Goal: Task Accomplishment & Management: Manage account settings

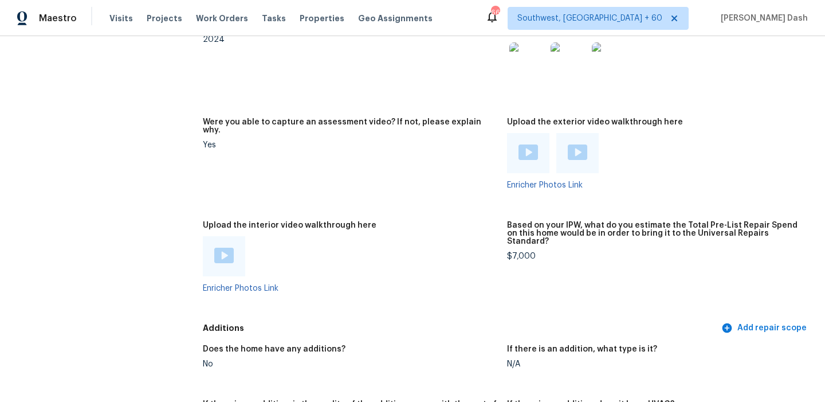
scroll to position [2296, 0]
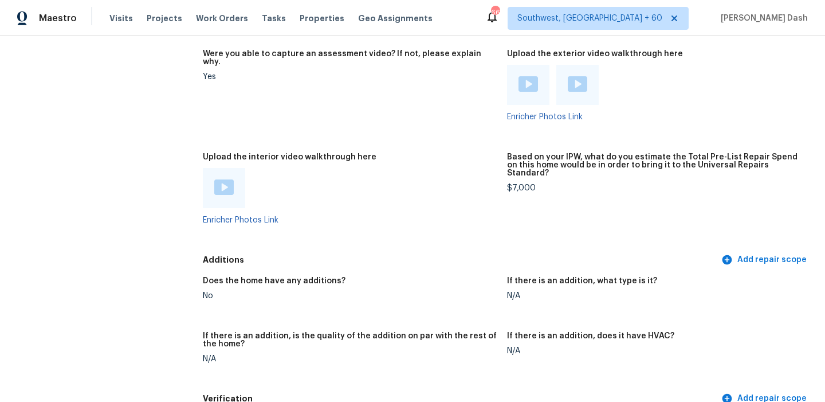
click at [232, 179] on img at bounding box center [223, 186] width 19 height 15
click at [527, 76] on img at bounding box center [528, 83] width 19 height 15
click at [575, 76] on img at bounding box center [577, 83] width 19 height 15
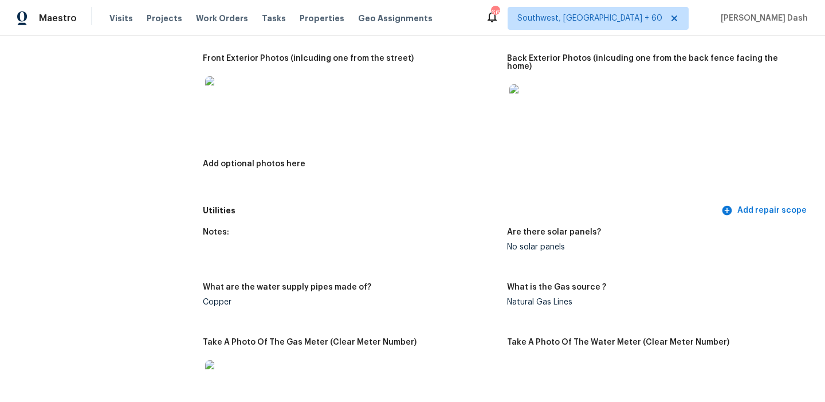
scroll to position [0, 0]
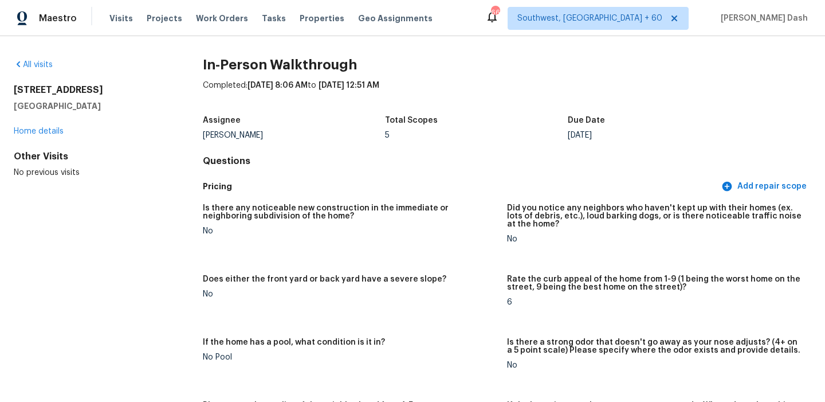
click at [219, 139] on div "Assignee Robert Carl Total Scopes 5 Due Date Mon, Oct 13" at bounding box center [507, 127] width 609 height 37
click at [219, 139] on div "Robert Carl" at bounding box center [294, 135] width 183 height 8
copy div "Robert Carl"
click at [142, 4] on div "Maestro Visits Projects Work Orders Tasks Properties Geo Assignments 667 Southw…" at bounding box center [412, 18] width 825 height 36
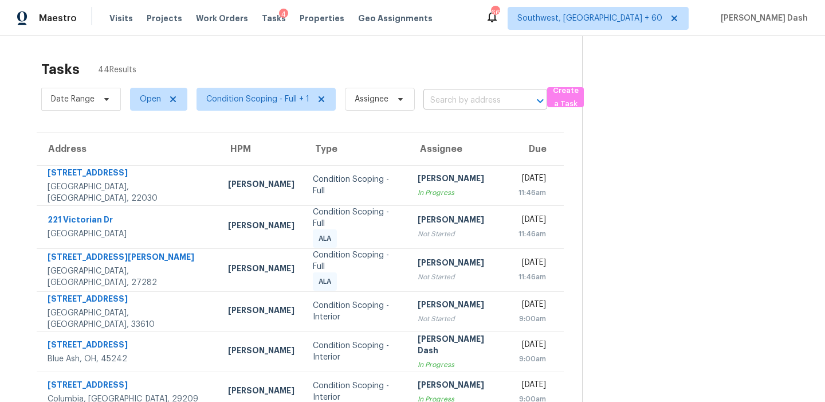
click at [449, 105] on input "text" at bounding box center [469, 101] width 92 height 18
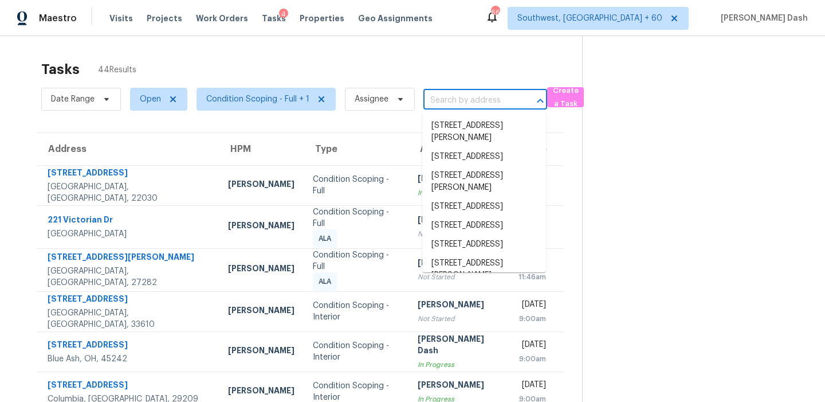
paste input "5133 Cook Ave, Blue Ash, OH 45242"
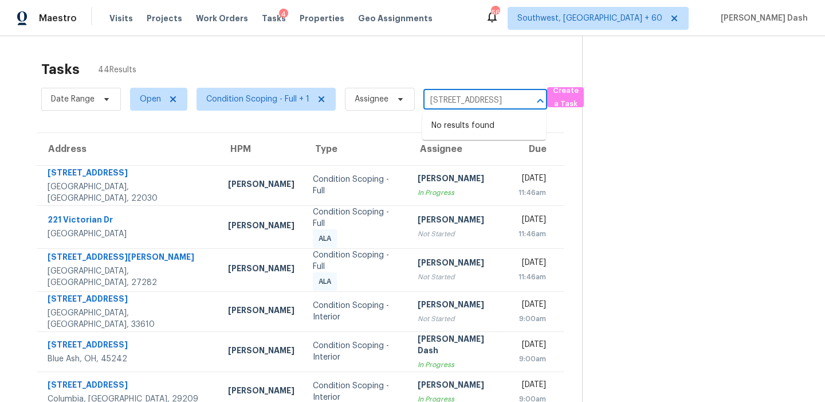
type input "5133 Cook Ave, Blue Ash, OH 45242"
click at [454, 104] on input "text" at bounding box center [469, 101] width 92 height 18
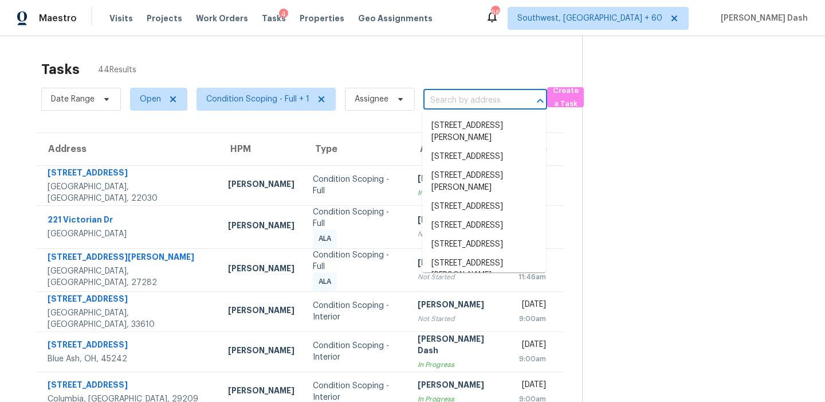
paste input "5133 Cook Ave, Blue Ash, OH 45242"
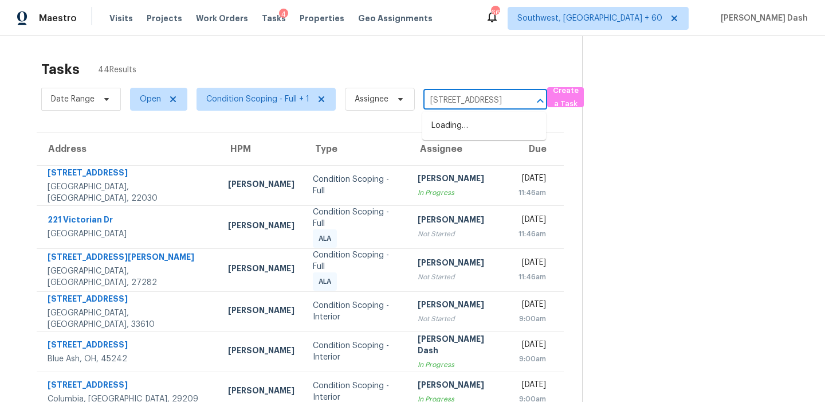
scroll to position [0, 49]
type input "5133 Cook Ave, Blue Ash, OH 45242"
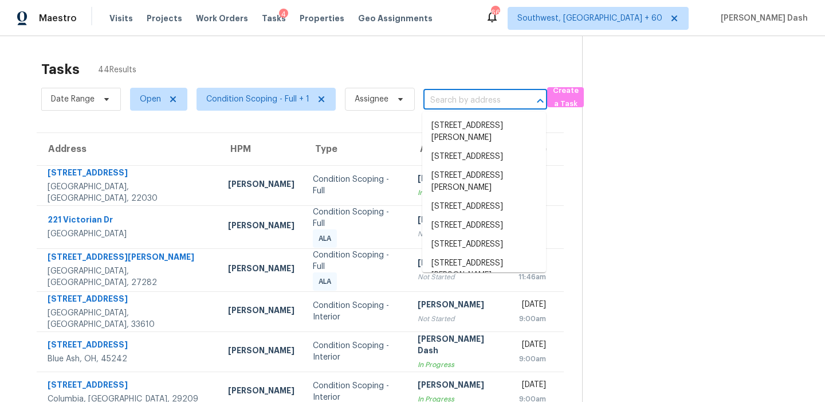
scroll to position [0, 0]
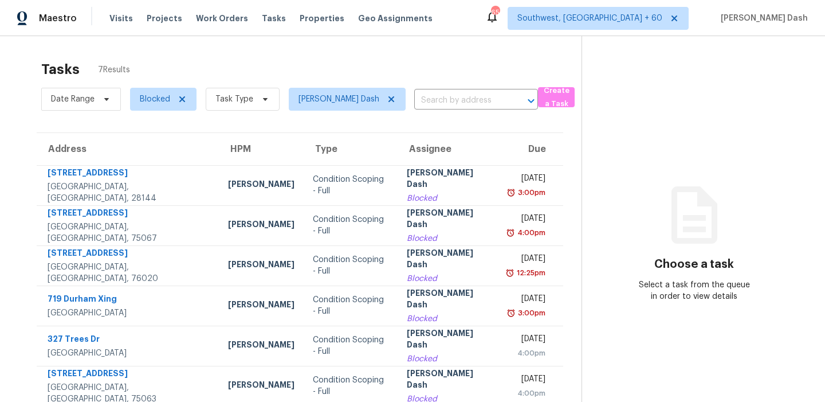
scroll to position [53, 0]
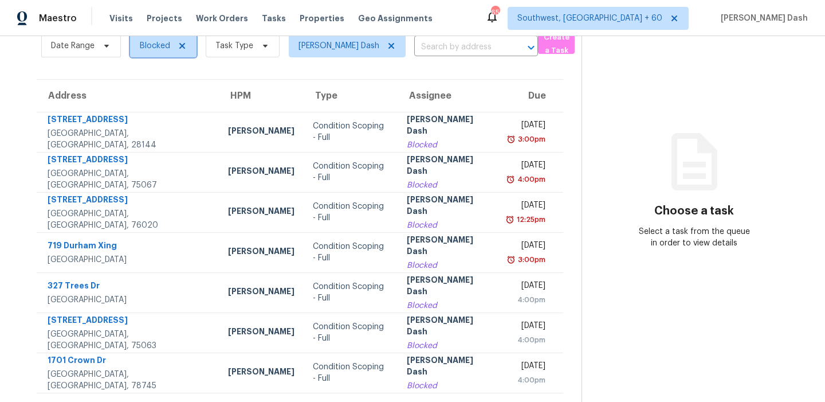
click at [168, 49] on span "Blocked" at bounding box center [155, 45] width 30 height 11
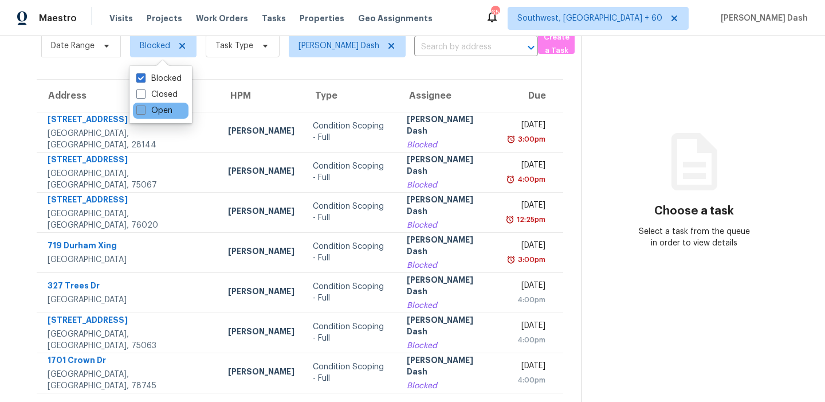
click at [163, 105] on label "Open" at bounding box center [154, 110] width 36 height 11
click at [144, 105] on input "Open" at bounding box center [139, 108] width 7 height 7
checkbox input "true"
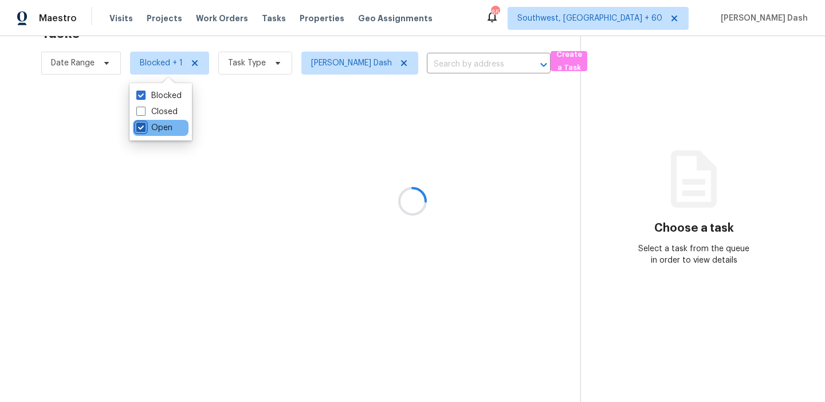
scroll to position [36, 0]
click at [167, 93] on label "Blocked" at bounding box center [158, 95] width 45 height 11
click at [144, 93] on input "Blocked" at bounding box center [139, 93] width 7 height 7
checkbox input "false"
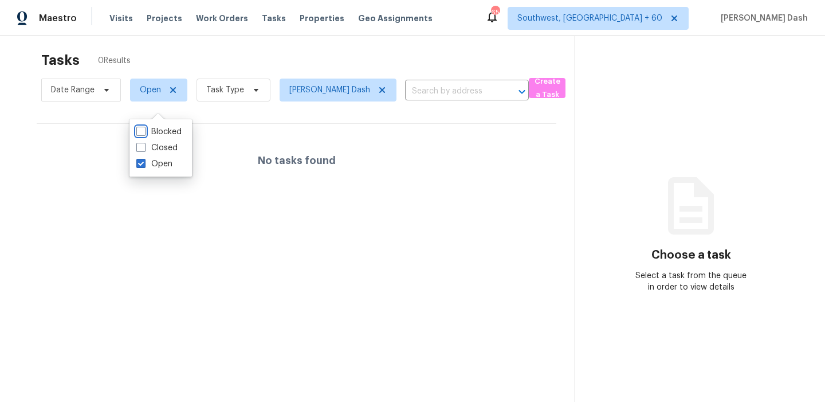
scroll to position [0, 0]
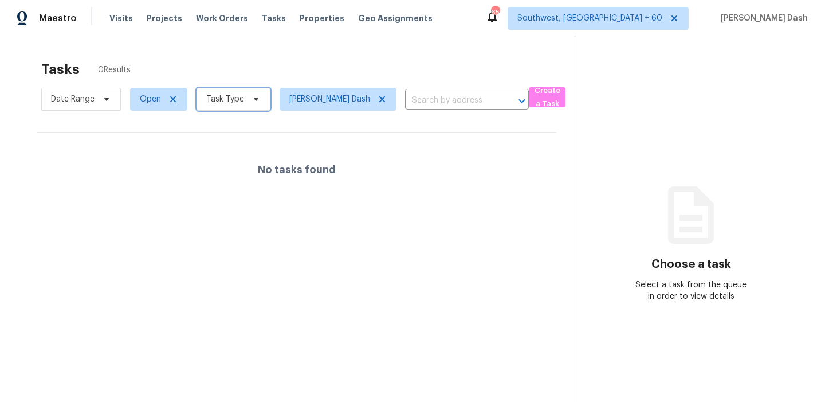
click at [217, 99] on span "Task Type" at bounding box center [225, 98] width 38 height 11
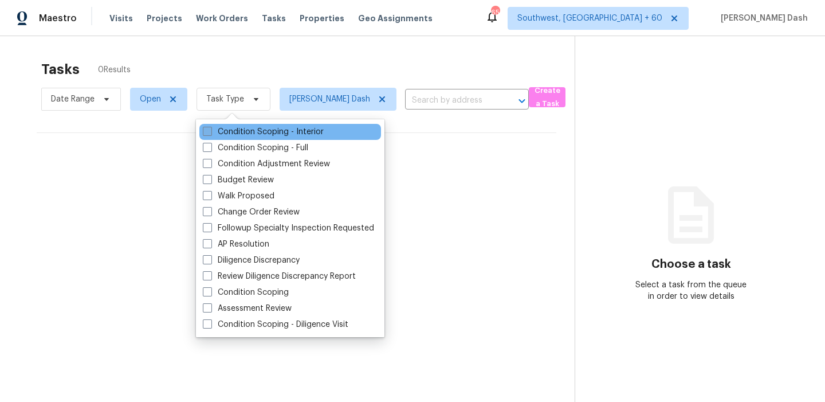
click at [240, 133] on label "Condition Scoping - Interior" at bounding box center [263, 131] width 121 height 11
click at [210, 133] on input "Condition Scoping - Interior" at bounding box center [206, 129] width 7 height 7
checkbox input "true"
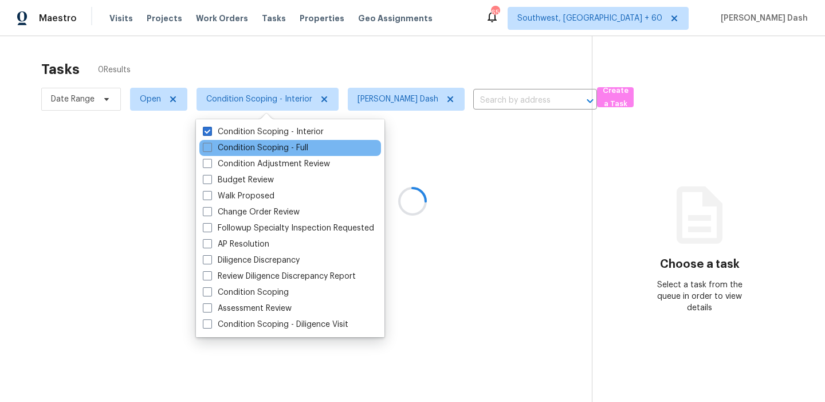
click at [240, 140] on div "Condition Scoping - Full" at bounding box center [290, 148] width 182 height 16
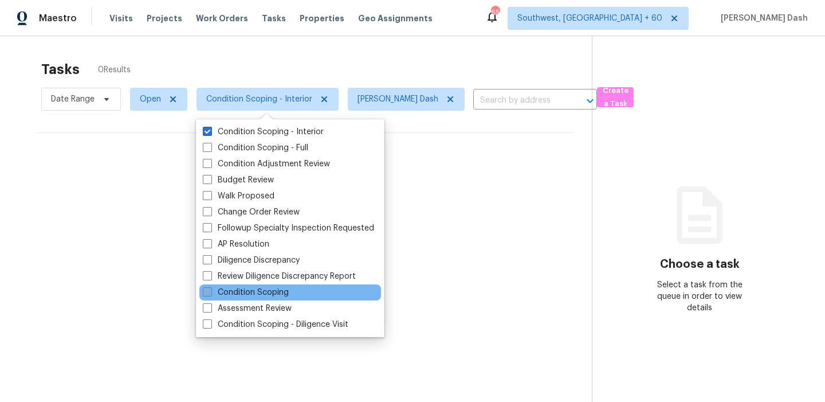
click at [264, 291] on label "Condition Scoping" at bounding box center [246, 292] width 86 height 11
click at [210, 291] on input "Condition Scoping" at bounding box center [206, 290] width 7 height 7
checkbox input "true"
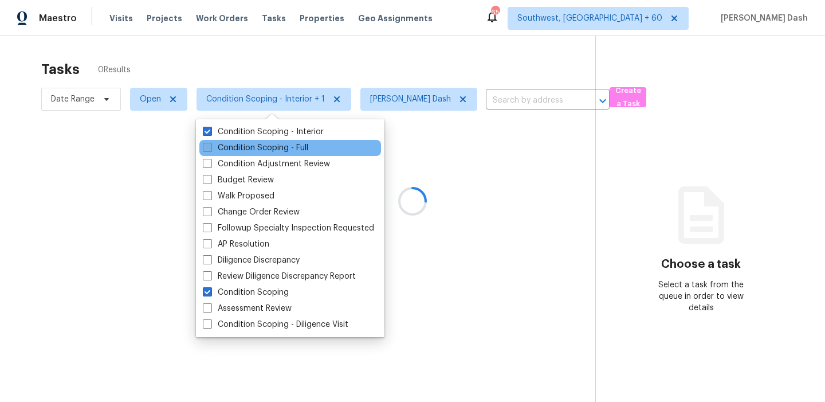
click at [230, 148] on label "Condition Scoping - Full" at bounding box center [255, 147] width 105 height 11
click at [210, 148] on input "Condition Scoping - Full" at bounding box center [206, 145] width 7 height 7
checkbox input "true"
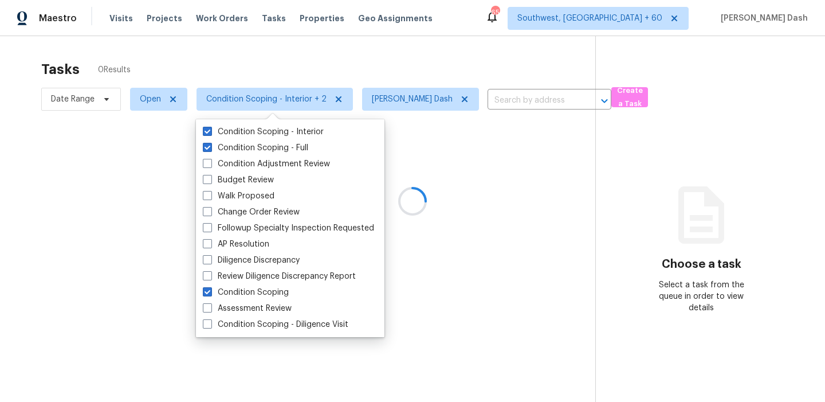
click at [225, 54] on div at bounding box center [412, 201] width 825 height 402
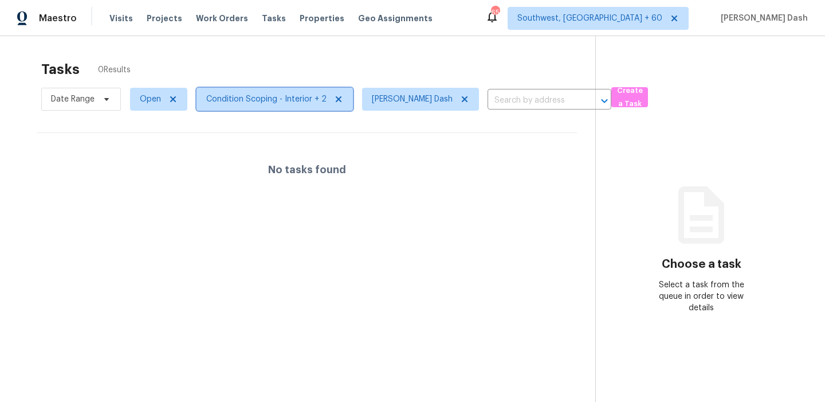
click at [272, 101] on span "Condition Scoping - Interior + 2" at bounding box center [266, 98] width 120 height 11
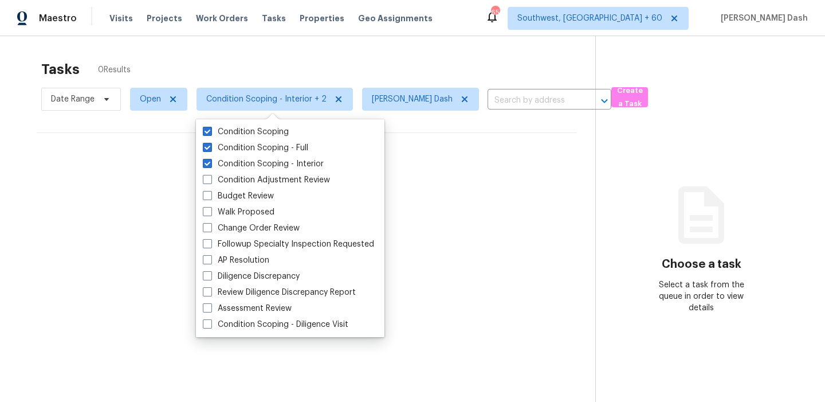
click at [485, 57] on div "Tasks 0 Results" at bounding box center [318, 69] width 554 height 30
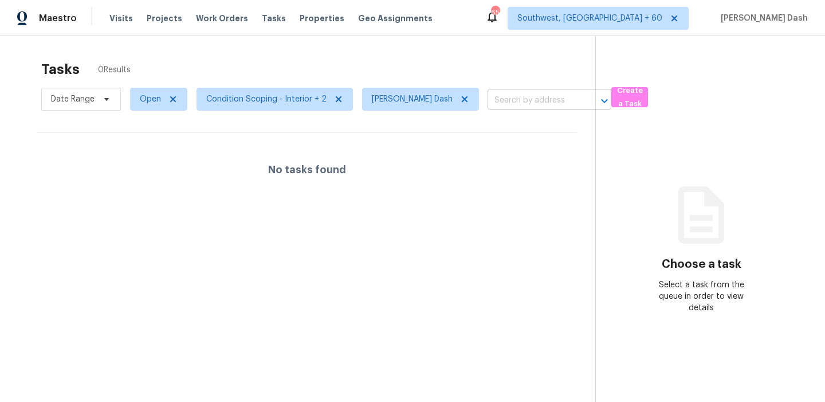
click at [499, 96] on input "text" at bounding box center [534, 101] width 92 height 18
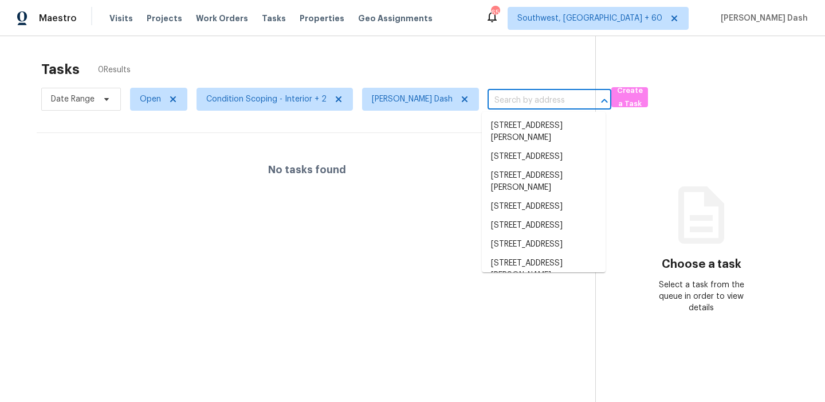
paste input "5133 Cook Ave, Blue Ash, OH 45242"
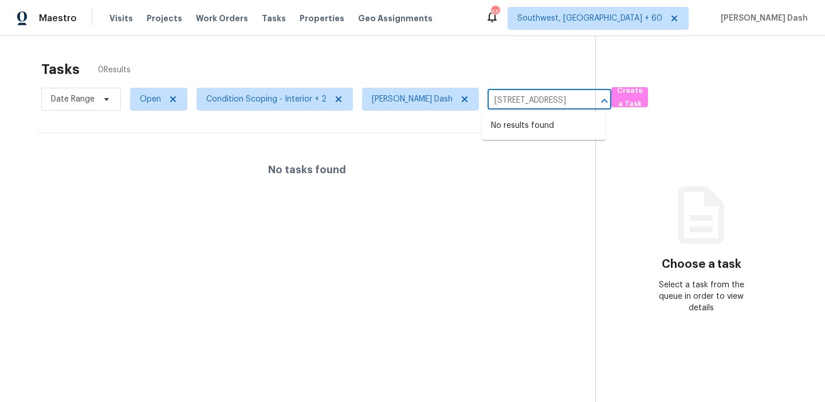
type input "5133 Cook Ave, Blue Ash, OH 45242"
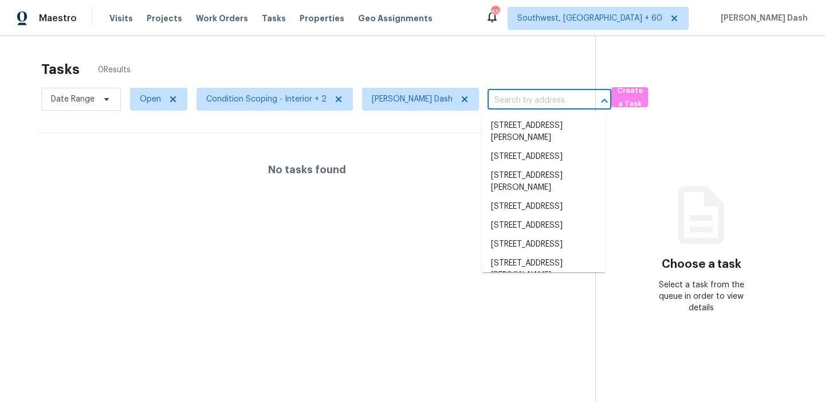
click at [517, 103] on input "text" at bounding box center [534, 101] width 92 height 18
paste input "5133 Cook Ave, Blue Ash, OH 45242"
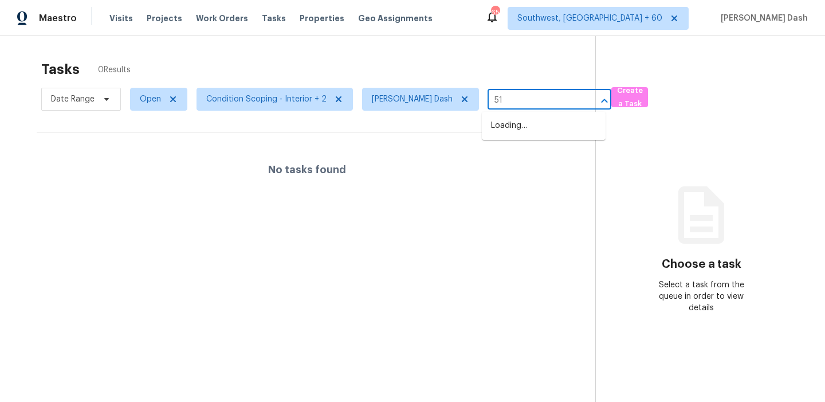
type input "5"
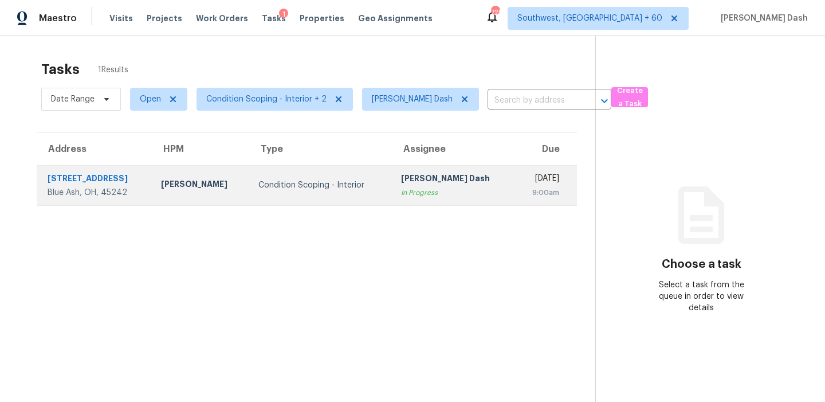
click at [392, 187] on td "Soumya Ranjan Dash In Progress" at bounding box center [453, 185] width 123 height 40
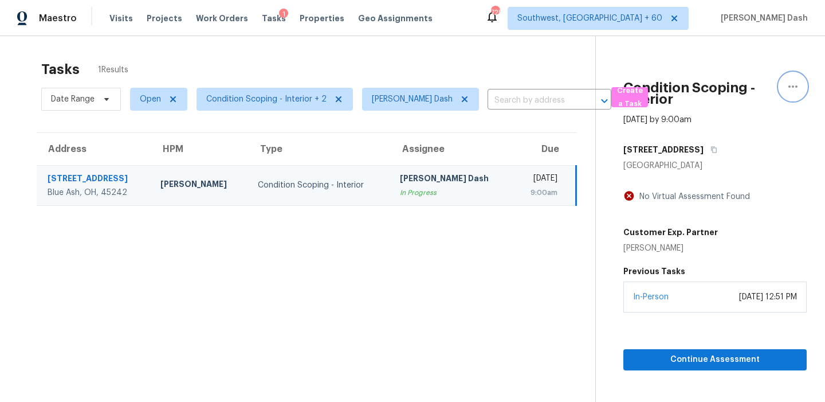
click at [785, 91] on button "button" at bounding box center [793, 87] width 28 height 28
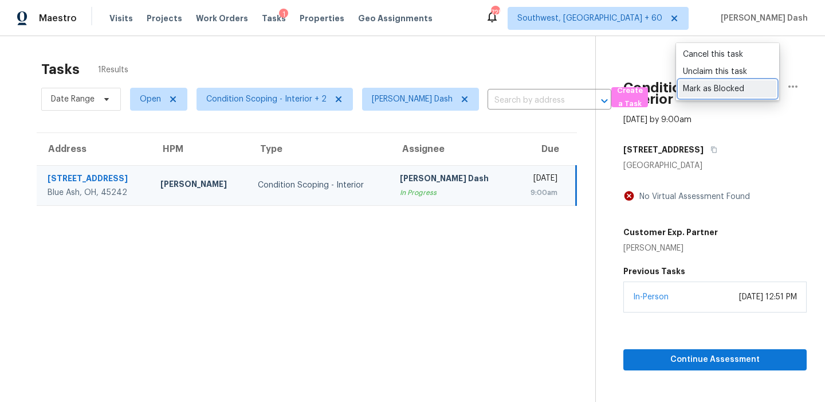
click at [704, 93] on div "Mark as Blocked" at bounding box center [727, 88] width 89 height 11
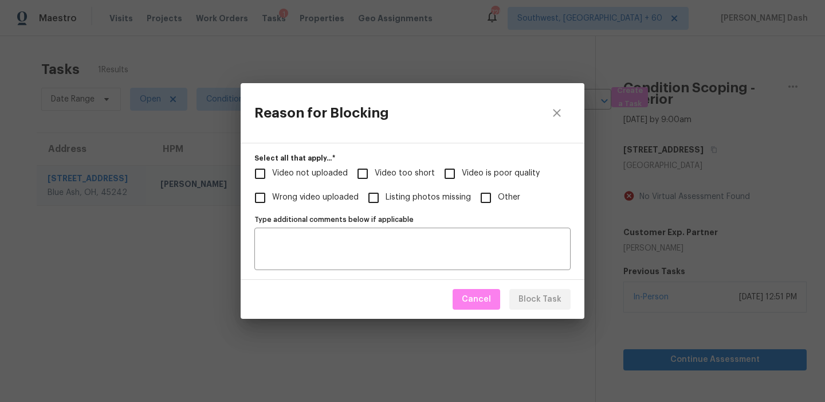
click at [317, 170] on span "Video not uploaded" at bounding box center [310, 173] width 76 height 12
click at [272, 170] on input "Video not uploaded" at bounding box center [260, 174] width 24 height 24
checkbox input "true"
click at [532, 303] on span "Block Task" at bounding box center [540, 299] width 43 height 14
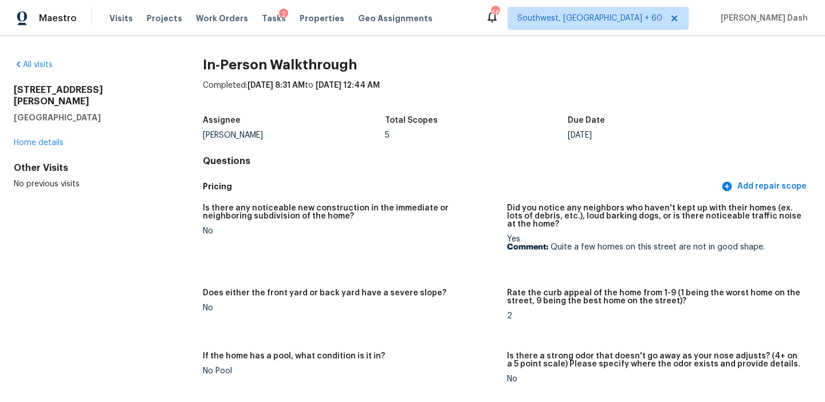
scroll to position [2703, 0]
